Goal: Task Accomplishment & Management: Manage account settings

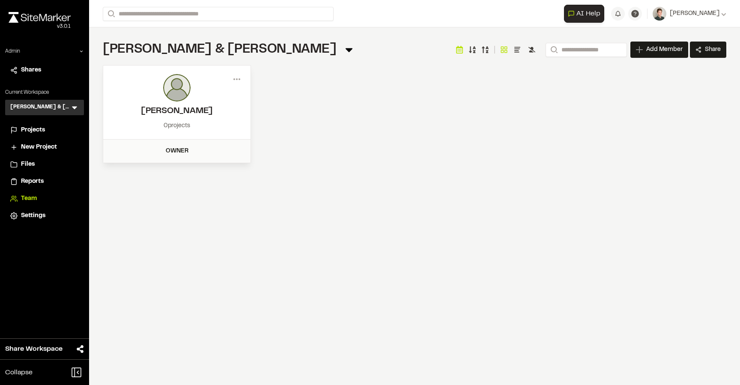
click at [30, 197] on span "Team" at bounding box center [29, 198] width 16 height 9
click at [31, 126] on span "Projects" at bounding box center [33, 129] width 24 height 9
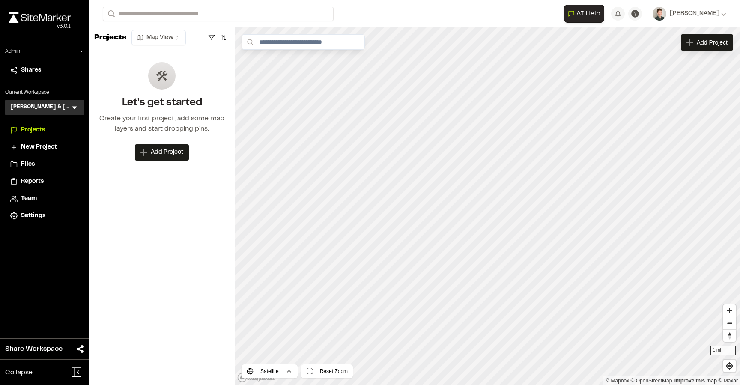
click at [31, 199] on span "Team" at bounding box center [29, 198] width 16 height 9
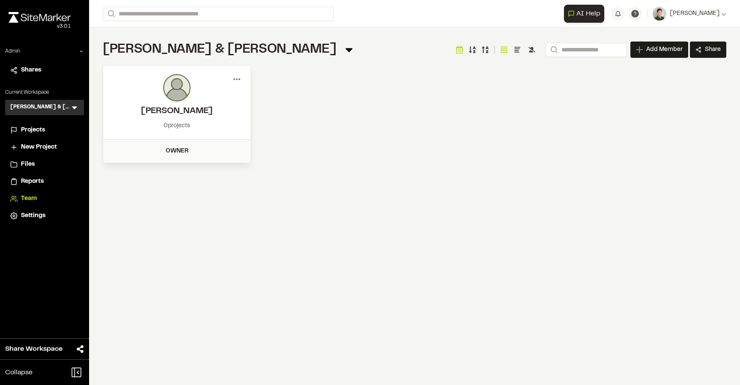
click at [232, 80] on icon at bounding box center [237, 79] width 14 height 14
click at [191, 98] on div "View" at bounding box center [206, 97] width 75 height 13
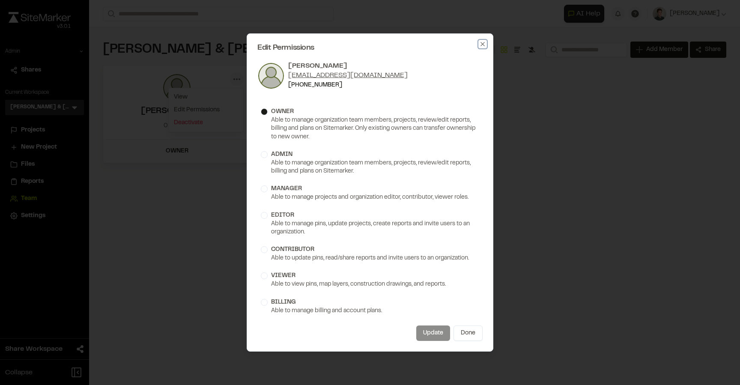
click at [482, 45] on icon "button" at bounding box center [482, 44] width 7 height 7
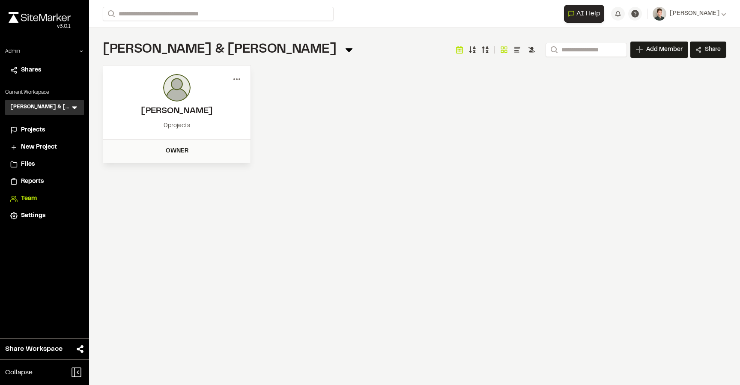
click at [237, 77] on icon at bounding box center [237, 79] width 14 height 14
click at [217, 92] on div "View" at bounding box center [206, 97] width 75 height 13
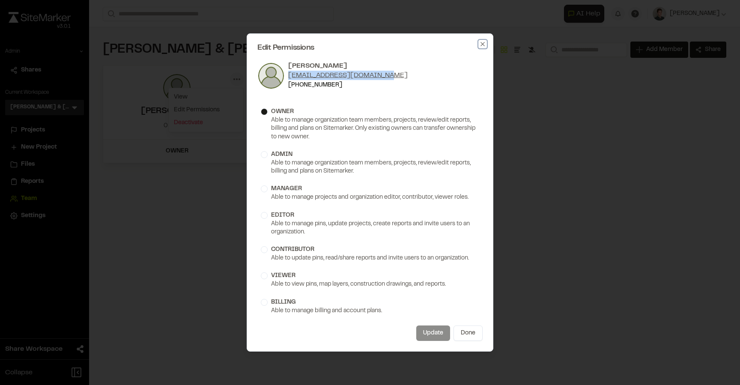
click at [480, 42] on icon "button" at bounding box center [482, 44] width 7 height 7
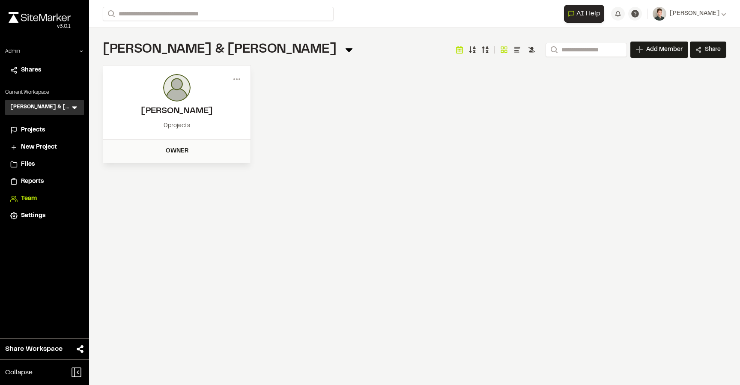
click at [31, 132] on span "Projects" at bounding box center [33, 129] width 24 height 9
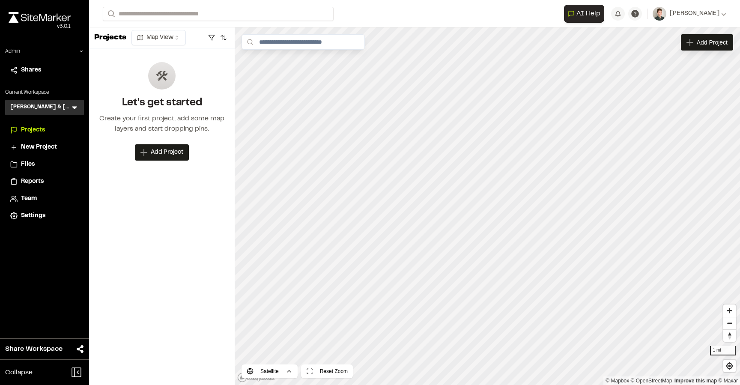
click at [78, 107] on icon at bounding box center [74, 107] width 9 height 9
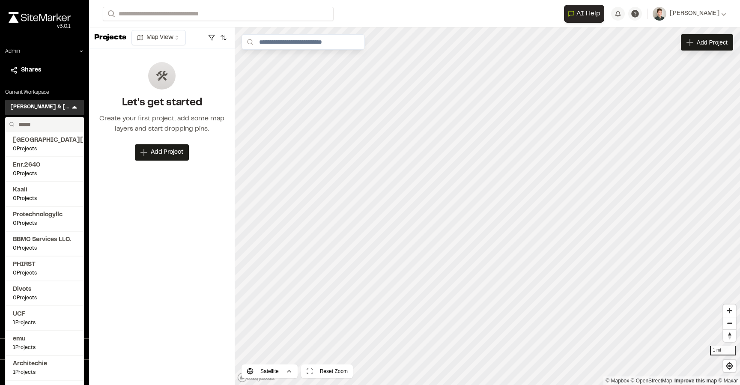
click at [42, 126] on input "text" at bounding box center [47, 124] width 65 height 15
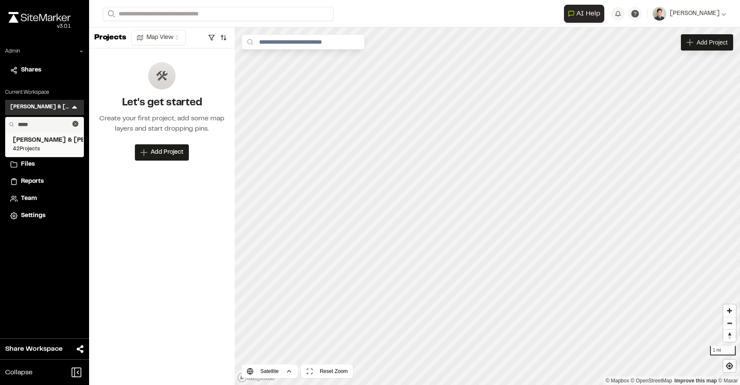
type input "*****"
click at [33, 145] on span "42 Projects" at bounding box center [44, 149] width 63 height 8
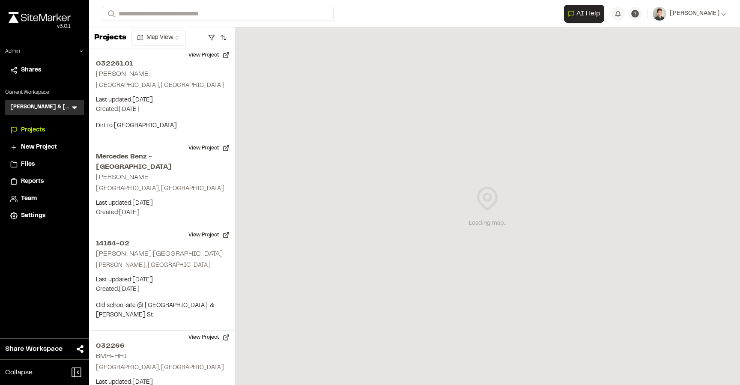
click at [27, 202] on span "Team" at bounding box center [29, 198] width 16 height 9
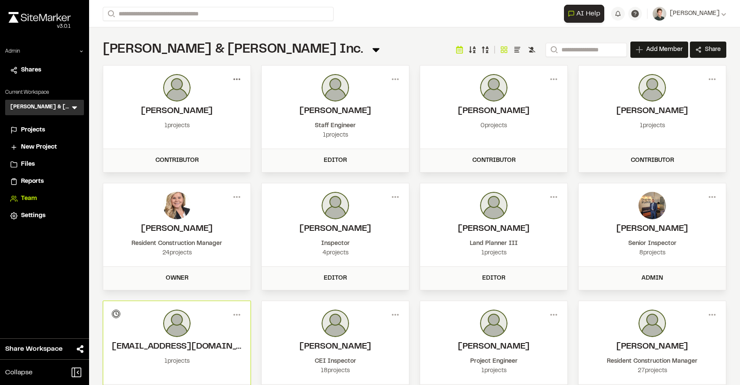
click at [236, 83] on icon at bounding box center [237, 79] width 14 height 14
click at [259, 50] on div "Davis & Floyd Inc. Team Menu Search Add Member Invite New Team Member * Require…" at bounding box center [414, 49] width 623 height 17
click at [74, 107] on icon at bounding box center [74, 108] width 5 height 3
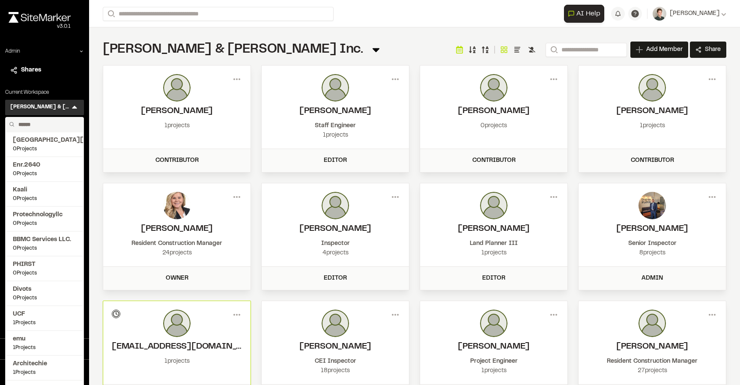
click at [48, 126] on input "text" at bounding box center [47, 124] width 65 height 15
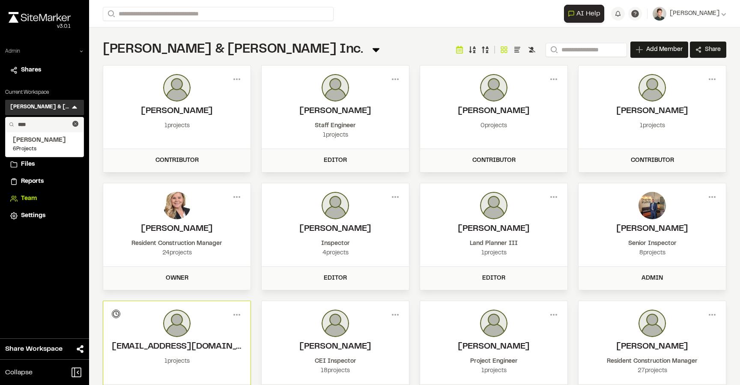
type input "****"
click at [79, 50] on icon at bounding box center [81, 51] width 5 height 5
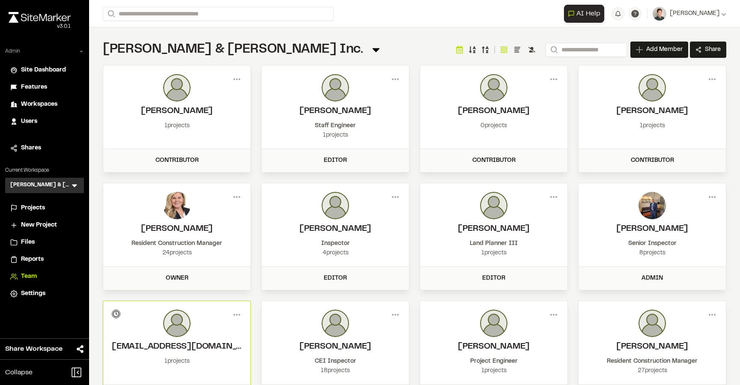
click at [28, 120] on span "Users" at bounding box center [29, 121] width 16 height 9
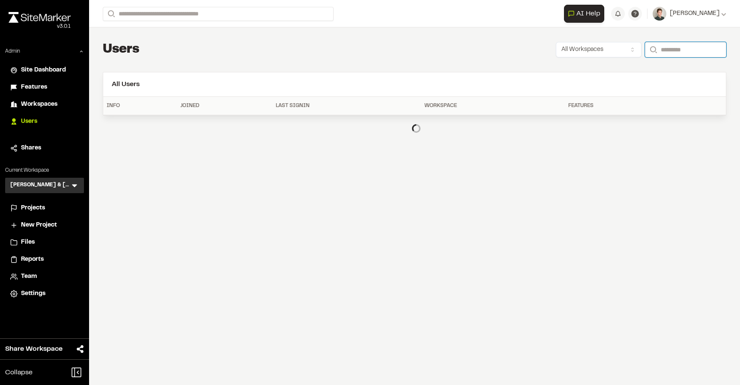
click at [667, 51] on input "Search" at bounding box center [685, 49] width 81 height 15
paste input "**********"
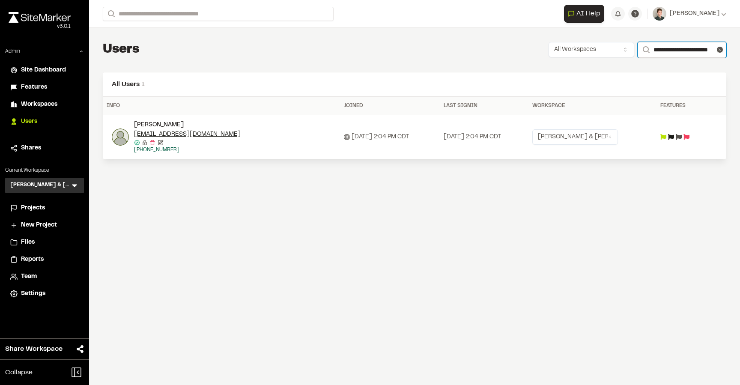
click at [723, 51] on input "**********" at bounding box center [682, 50] width 89 height 16
type input "**********"
click at [721, 51] on line at bounding box center [720, 50] width 2 height 2
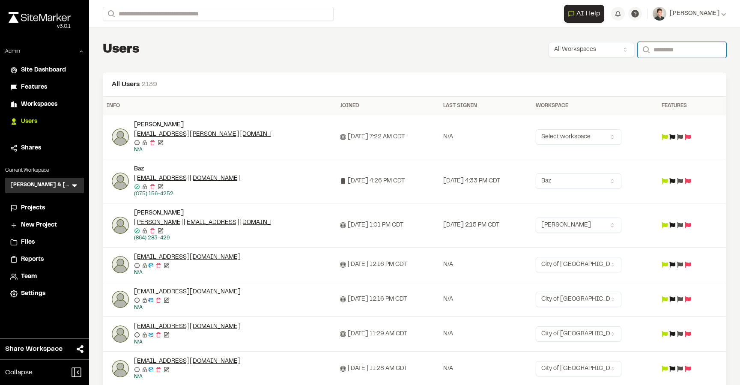
click at [681, 42] on input "Search" at bounding box center [682, 50] width 89 height 16
paste input "**********"
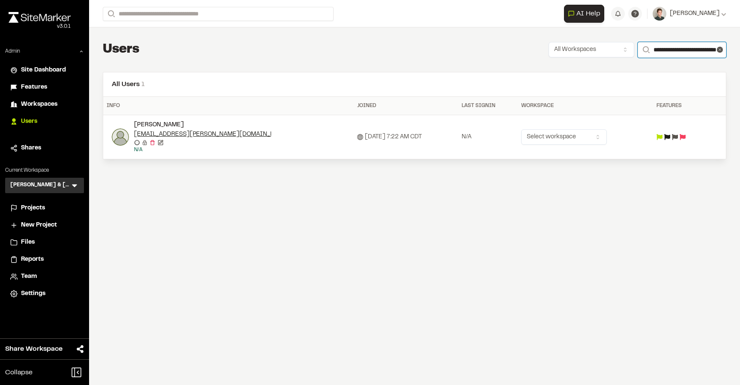
type input "**********"
click at [577, 140] on html "Close sidebar v 3.0.1 Admin Site Dashboard Features Workspaces Users Shares Cur…" at bounding box center [370, 192] width 740 height 385
click at [461, 156] on html "Close sidebar v 3.0.1 Admin Site Dashboard Features Workspaces Users Shares Cur…" at bounding box center [370, 192] width 740 height 385
click at [74, 188] on icon at bounding box center [74, 185] width 9 height 9
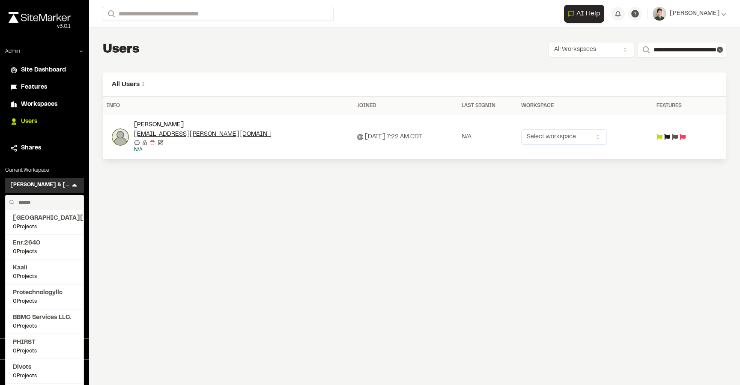
click at [41, 205] on input "text" at bounding box center [47, 202] width 65 height 15
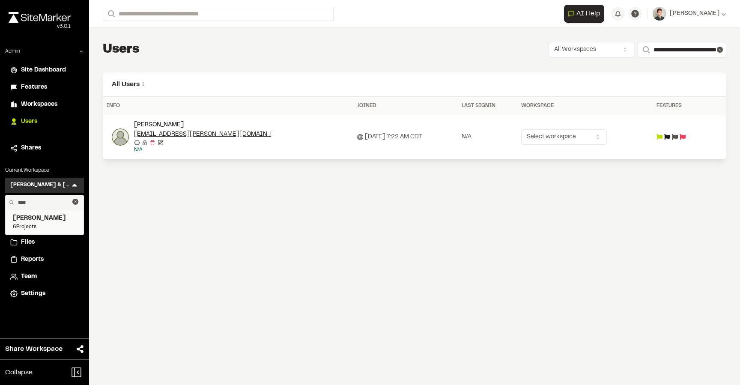
type input "****"
click at [28, 222] on span "Goodwyn Mills Cawood" at bounding box center [44, 218] width 63 height 9
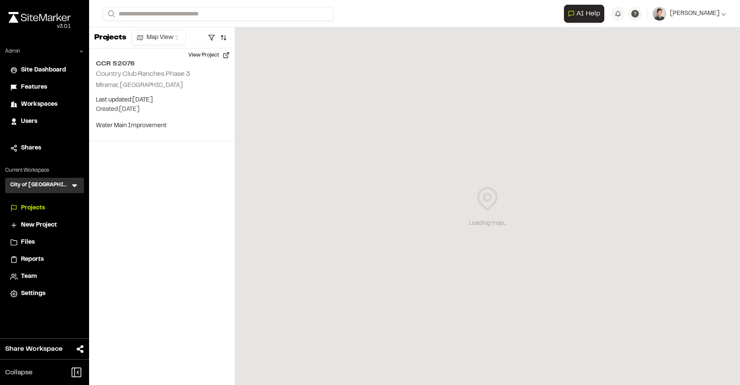
click at [17, 275] on icon at bounding box center [13, 276] width 7 height 9
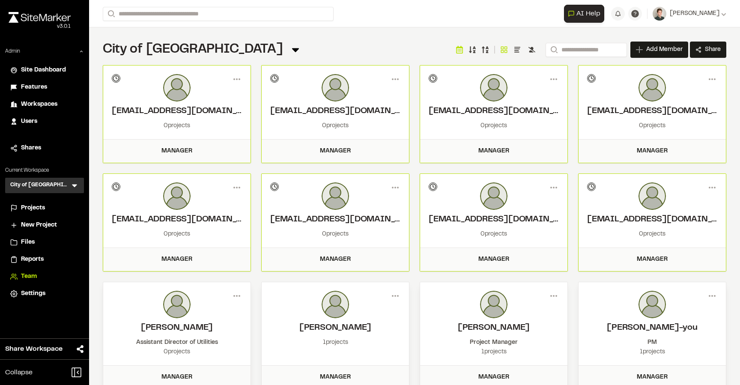
click at [73, 185] on icon at bounding box center [74, 186] width 5 height 3
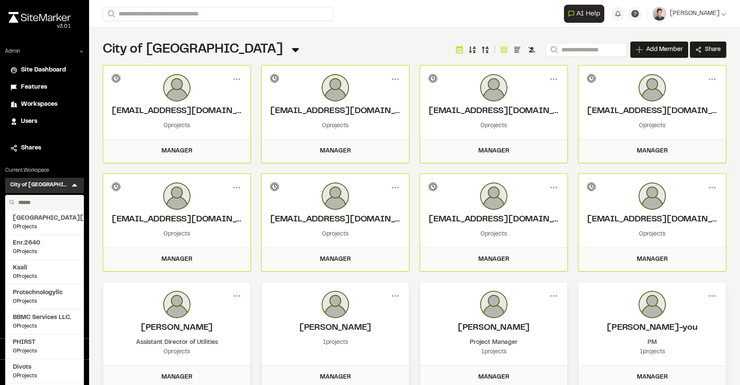
click at [42, 204] on input "text" at bounding box center [47, 202] width 65 height 15
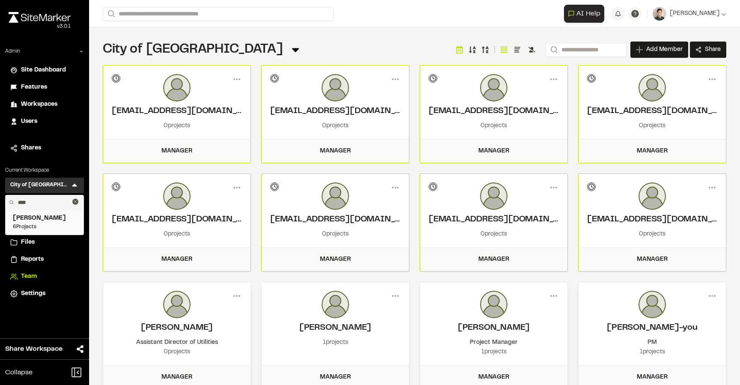
type input "****"
click at [33, 223] on span "6 Projects" at bounding box center [44, 227] width 63 height 8
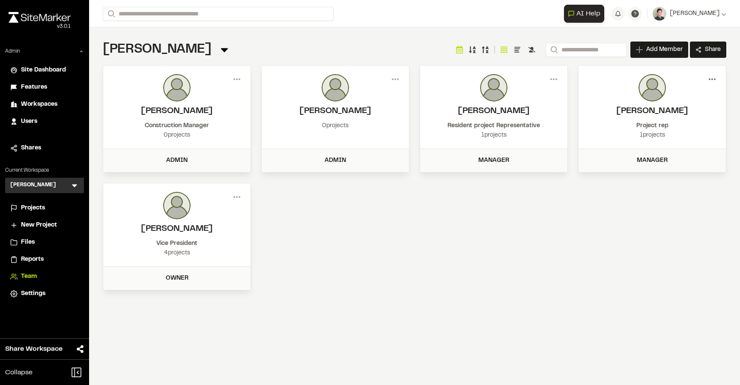
click at [709, 81] on icon at bounding box center [712, 79] width 14 height 14
click at [678, 95] on div "View" at bounding box center [681, 97] width 75 height 13
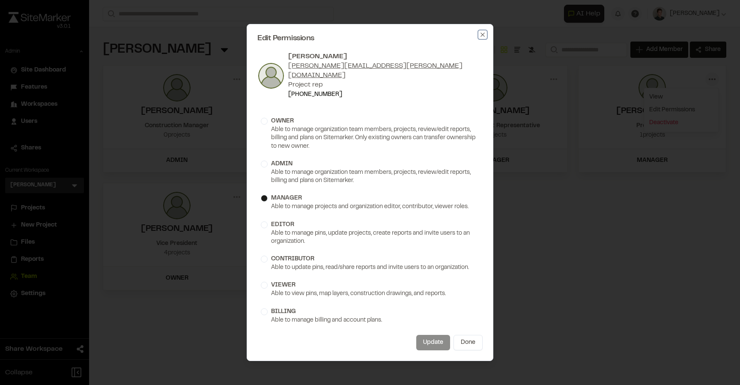
click at [485, 38] on icon "button" at bounding box center [482, 34] width 7 height 7
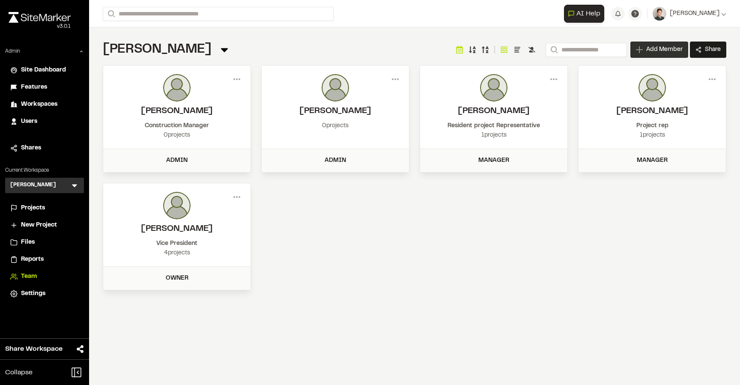
click at [663, 55] on div "Add Member" at bounding box center [659, 50] width 58 height 16
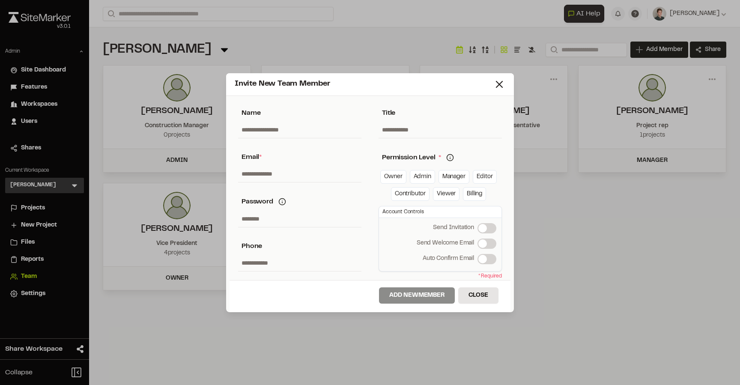
click at [289, 176] on input "text" at bounding box center [299, 174] width 123 height 16
paste input "**********"
type input "**********"
click at [447, 181] on link "Manager" at bounding box center [453, 177] width 31 height 14
click at [493, 253] on div "Account Controls Send Invitation Send Invitation Send Welcome Email Send Welcom…" at bounding box center [439, 239] width 123 height 66
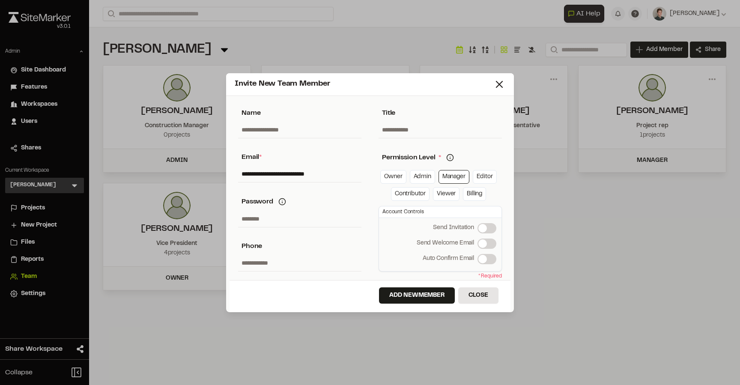
click at [487, 245] on span at bounding box center [482, 243] width 9 height 9
click at [401, 295] on button "Add New Member" at bounding box center [417, 295] width 76 height 16
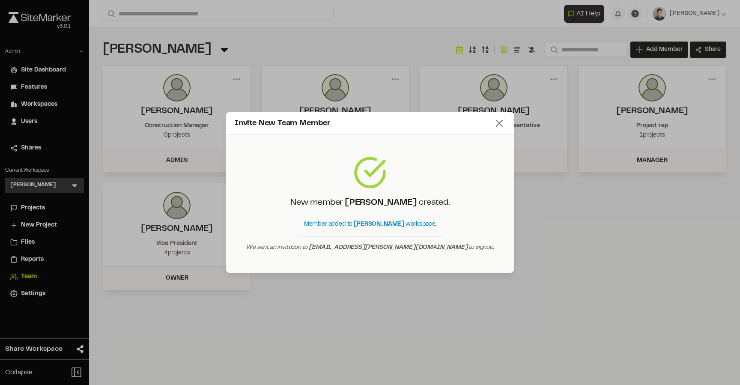
click at [501, 125] on line at bounding box center [499, 123] width 6 height 6
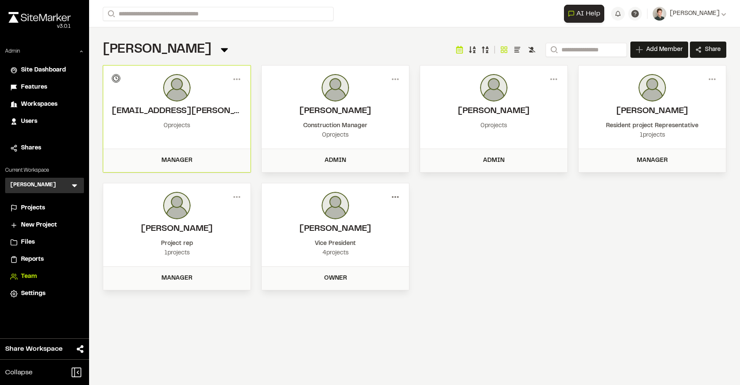
click at [396, 196] on icon at bounding box center [395, 197] width 14 height 14
click at [352, 214] on div "View" at bounding box center [364, 215] width 75 height 13
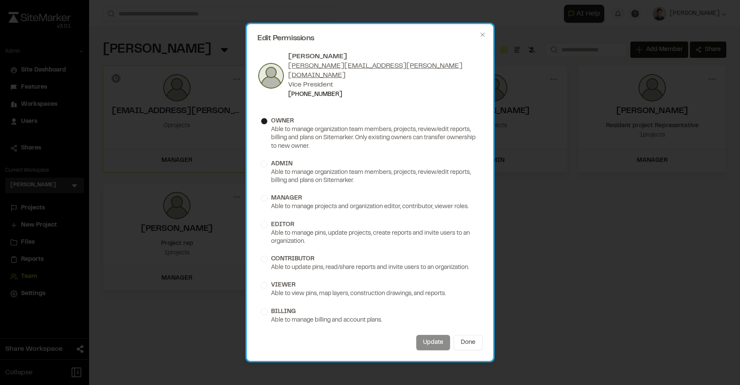
click at [484, 35] on div "Edit Permissions Daniel Mosher daniel.mosher@gmcnetwork.com Vice President (607…" at bounding box center [370, 192] width 247 height 337
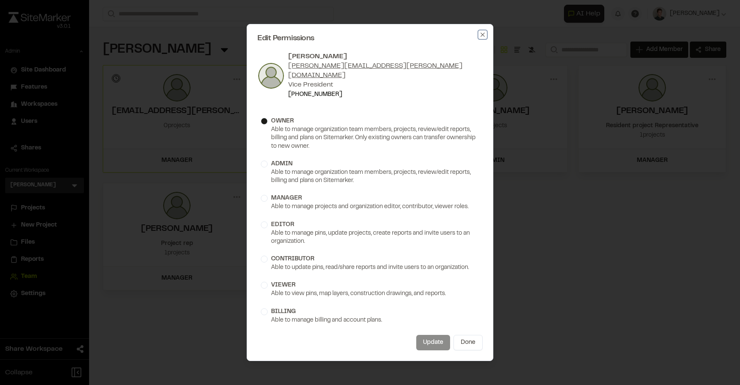
click at [483, 36] on icon "button" at bounding box center [482, 35] width 4 height 4
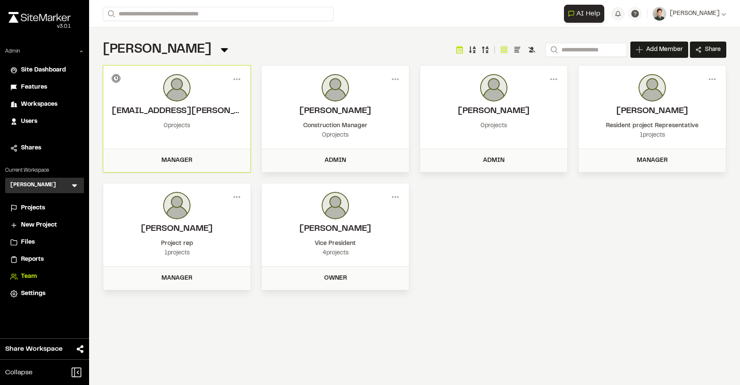
click at [73, 186] on icon at bounding box center [74, 185] width 9 height 9
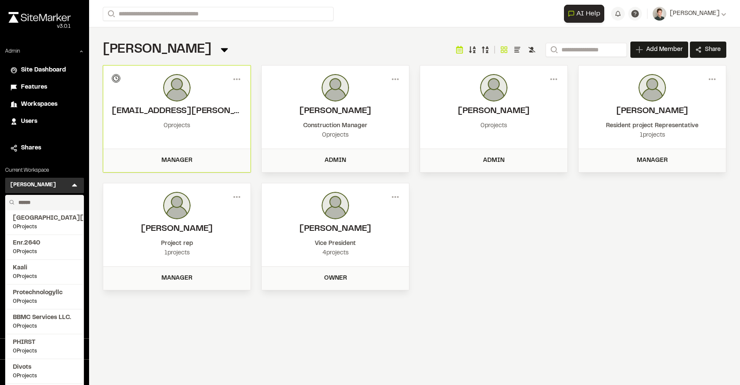
click at [30, 199] on input "text" at bounding box center [47, 202] width 65 height 15
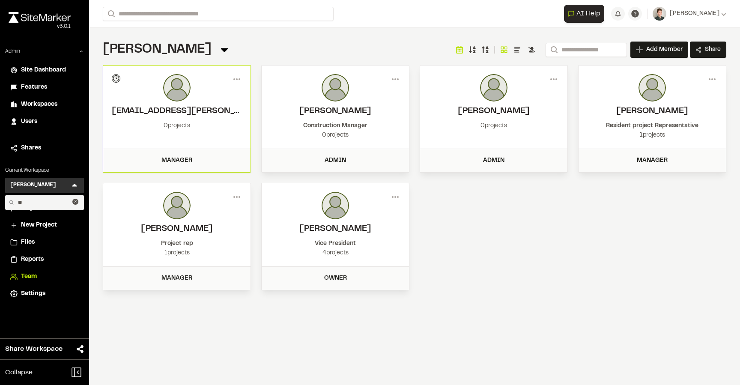
type input "*"
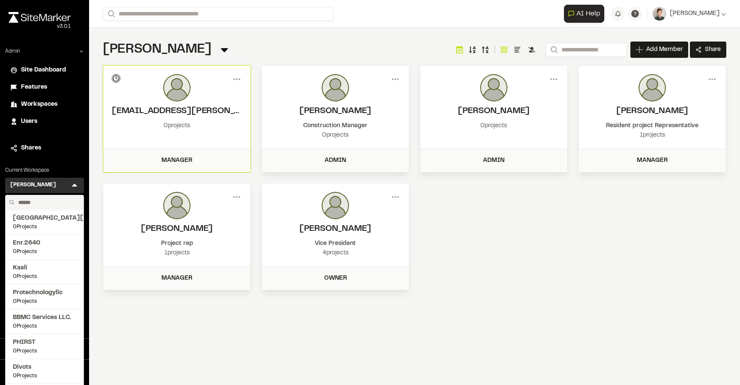
click at [317, 45] on div "Goodwyn Mills Cawood Team Menu Search Add Member Invite New Team Member * Requi…" at bounding box center [414, 49] width 623 height 17
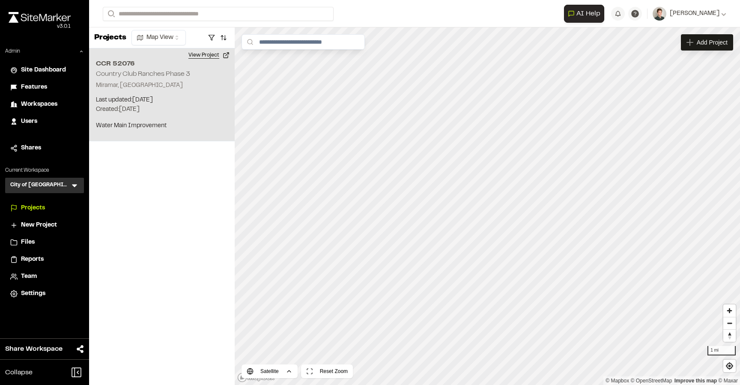
click at [212, 57] on button "View Project" at bounding box center [208, 55] width 51 height 14
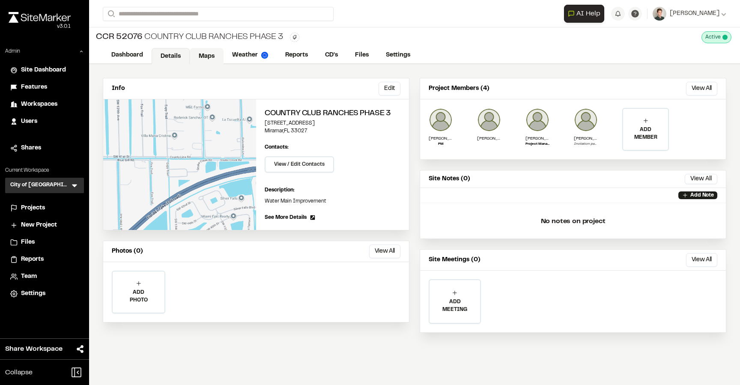
click at [209, 58] on link "Maps" at bounding box center [207, 56] width 34 height 16
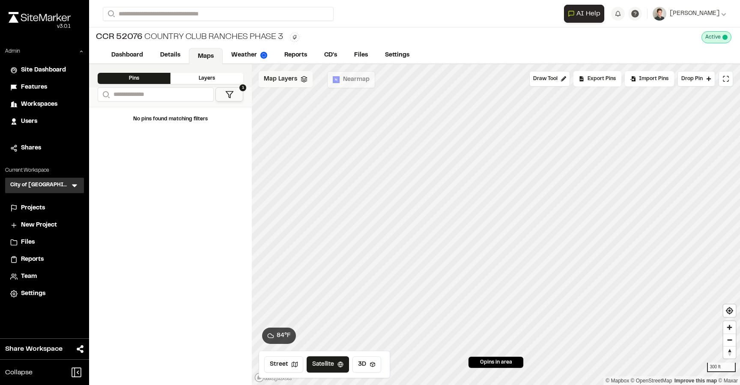
click at [304, 85] on div "Map Layers" at bounding box center [286, 79] width 54 height 16
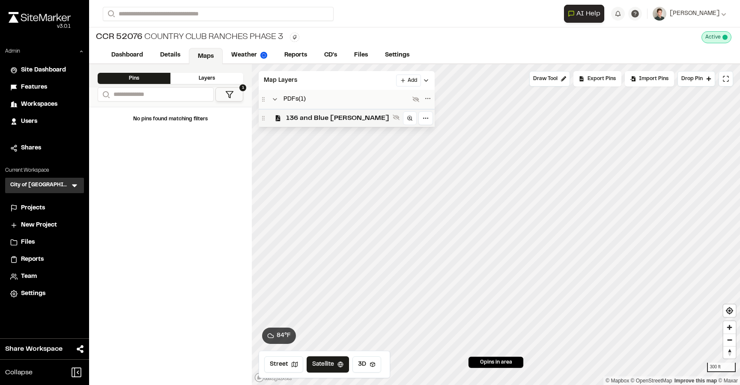
click at [294, 117] on span "136 and Blue [PERSON_NAME]" at bounding box center [337, 118] width 103 height 10
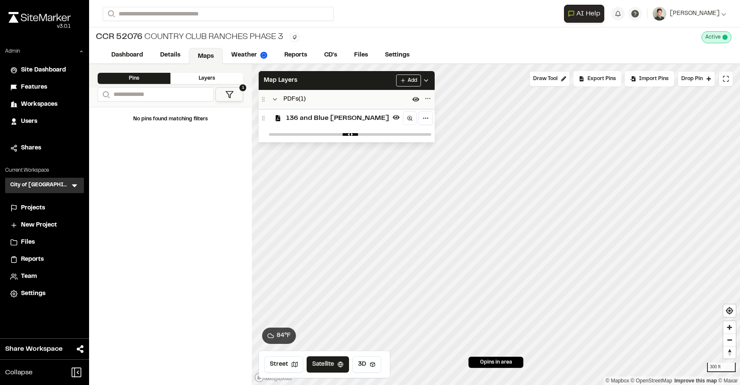
click at [344, 40] on div "CCR 52076 Country Club Ranches Phase 3 Type Enter or comma to add tag. Active D…" at bounding box center [414, 37] width 651 height 20
click at [320, 86] on div "Map Layers Add" at bounding box center [347, 80] width 176 height 19
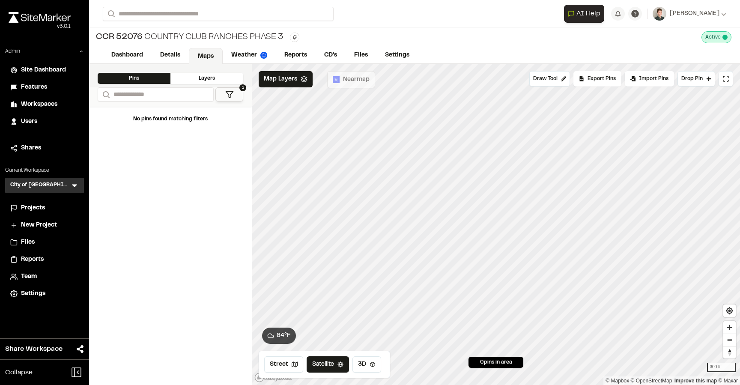
click at [393, 39] on div "CCR 52076 Country Club Ranches Phase 3 Type Enter or comma to add tag. Active D…" at bounding box center [414, 37] width 651 height 20
click at [32, 277] on span "Team" at bounding box center [29, 276] width 16 height 9
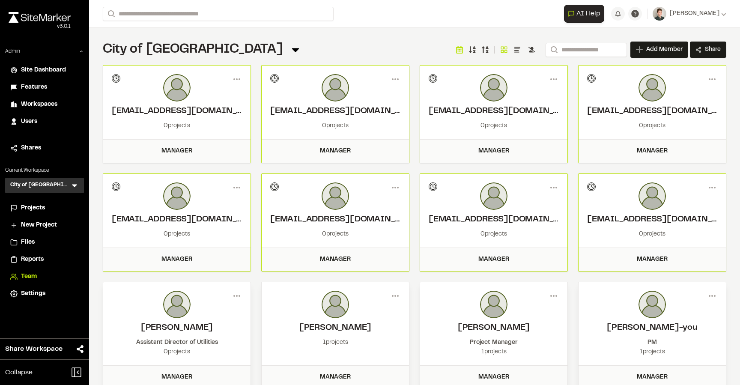
scroll to position [47, 0]
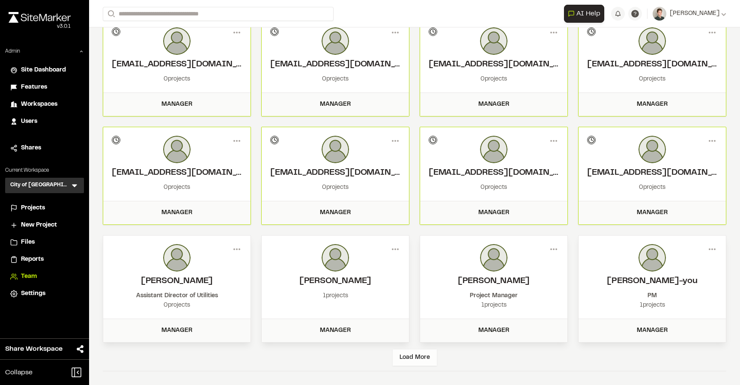
click at [408, 356] on div "Load More" at bounding box center [415, 357] width 44 height 16
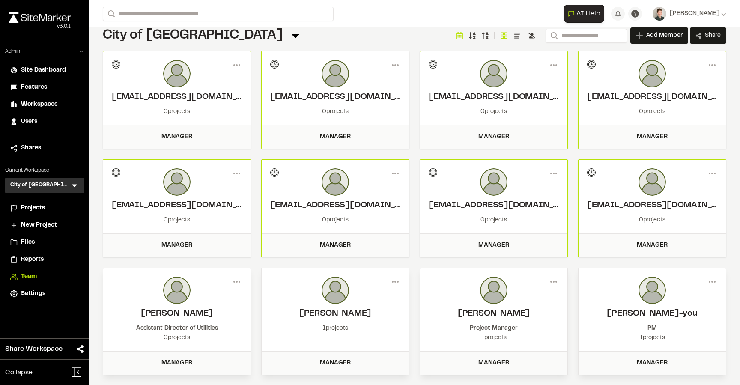
scroll to position [0, 0]
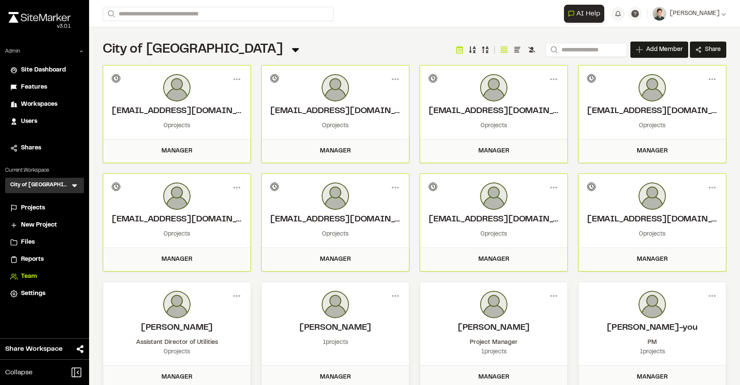
click at [380, 29] on div "City of Miramar Team Menu Search Add Member Invite New Team Member * Required N…" at bounding box center [414, 391] width 651 height 729
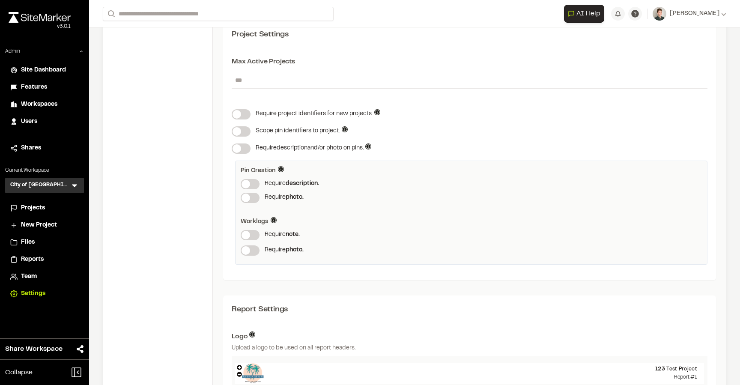
scroll to position [93, 0]
